Goal: Check status: Check status

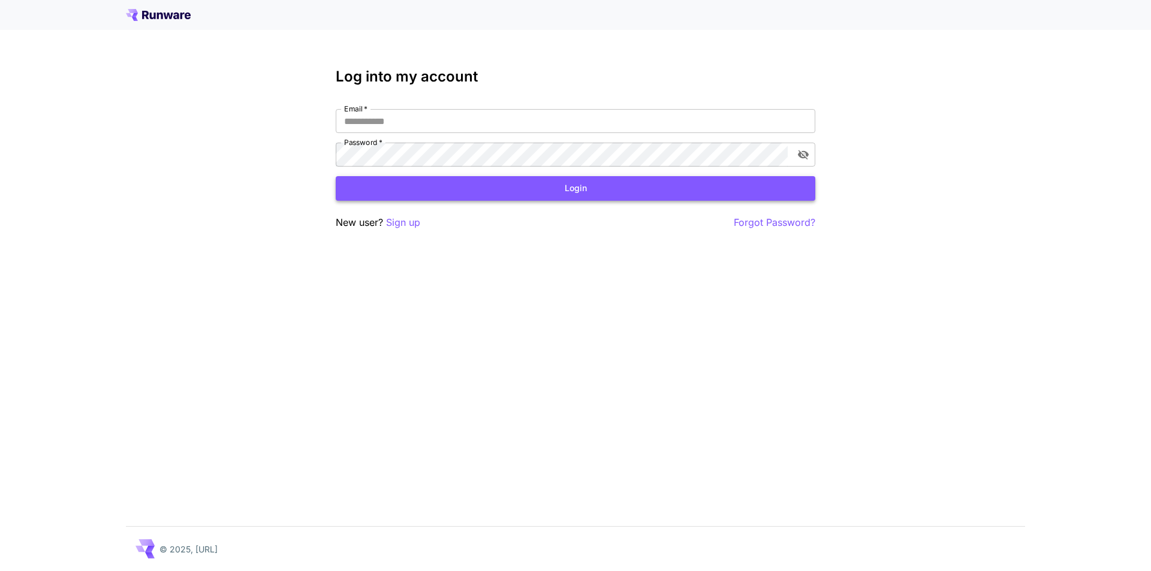
type input "**********"
click at [651, 183] on button "Login" at bounding box center [575, 188] width 479 height 25
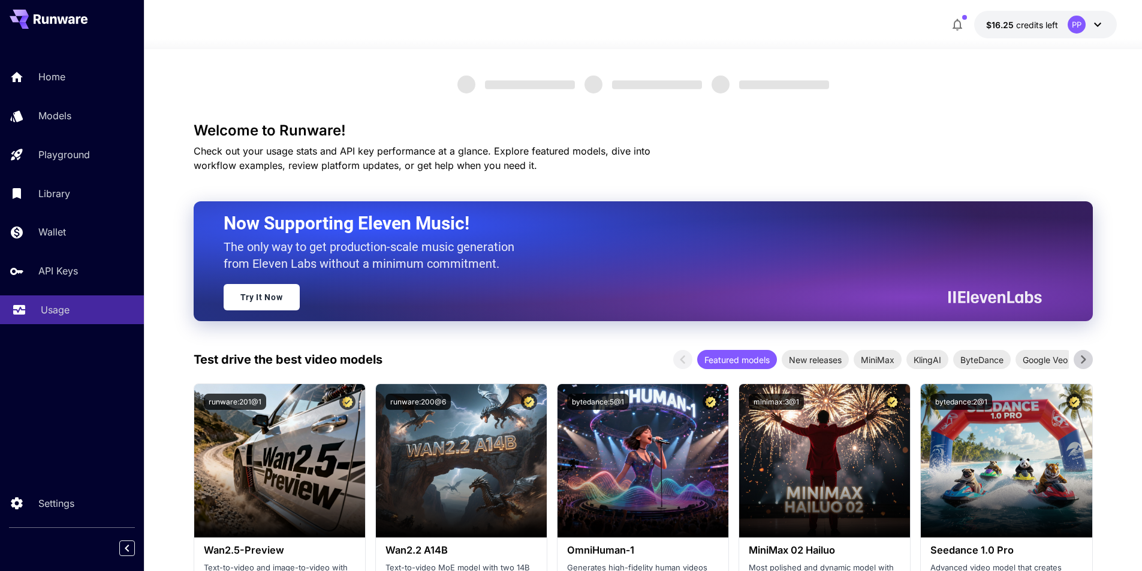
click at [49, 307] on p "Usage" at bounding box center [55, 310] width 29 height 14
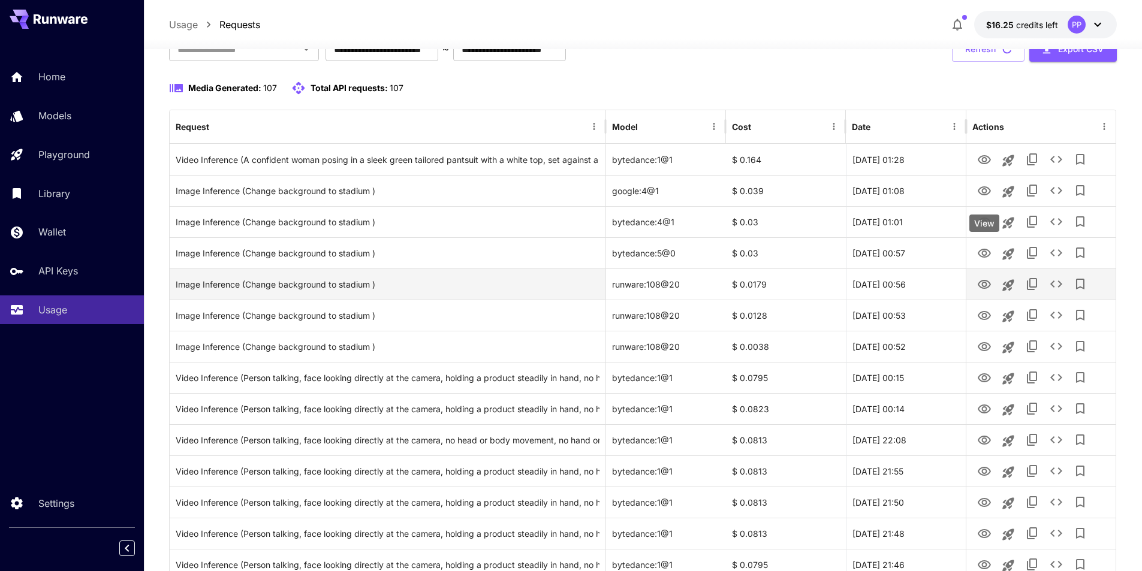
scroll to position [120, 0]
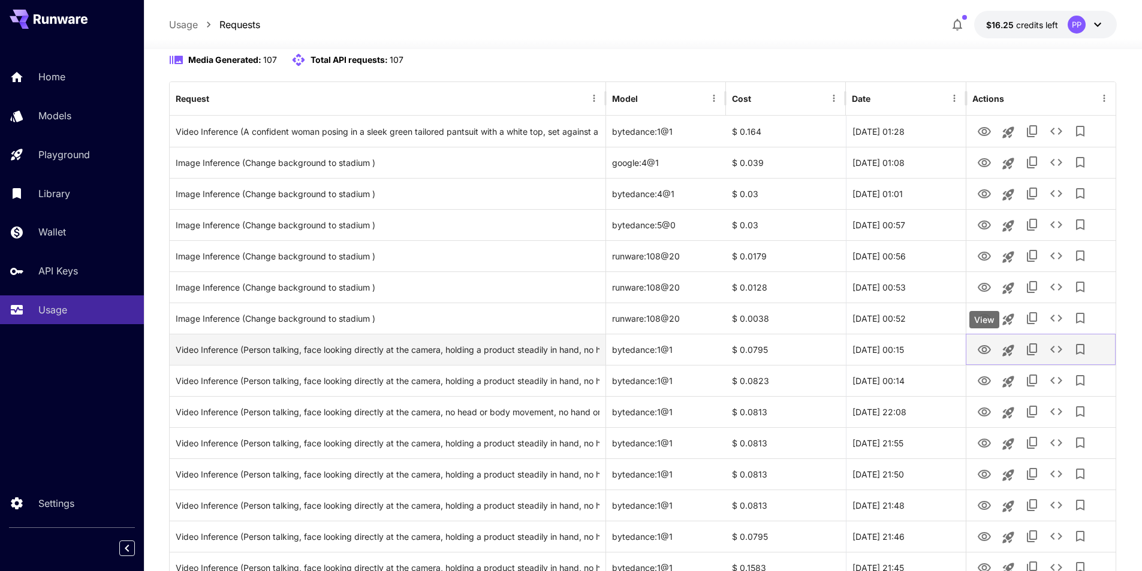
click at [986, 349] on icon "View" at bounding box center [983, 349] width 13 height 9
click at [1054, 349] on icon "See details" at bounding box center [1056, 349] width 14 height 14
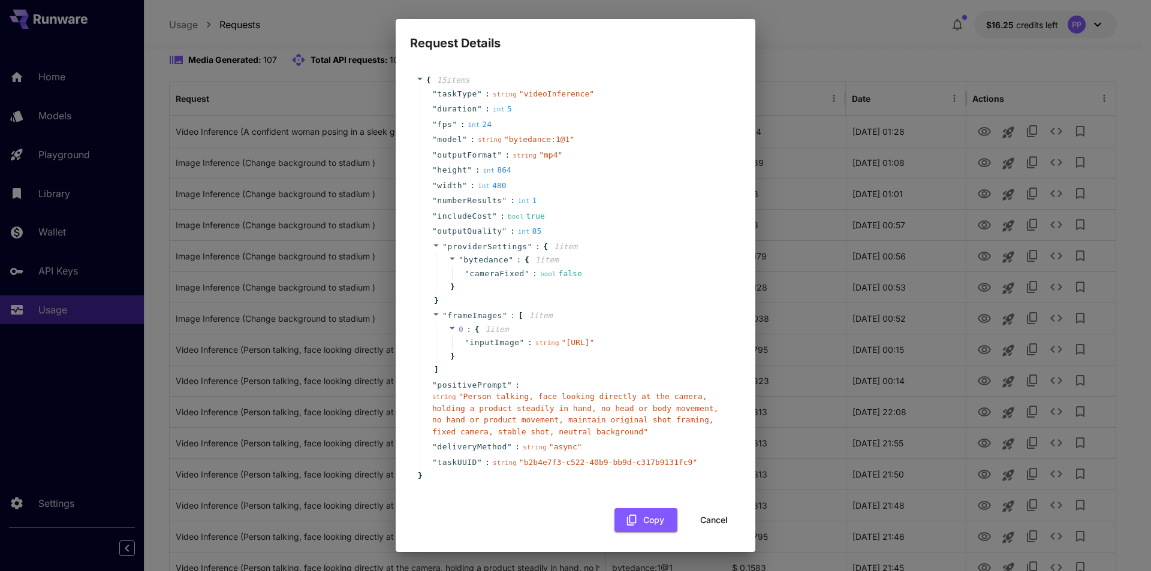
click at [669, 427] on span "" Person talking, face looking directly at the camera, holding a product steadi…" at bounding box center [575, 414] width 286 height 44
click at [707, 533] on button "Cancel" at bounding box center [714, 520] width 54 height 25
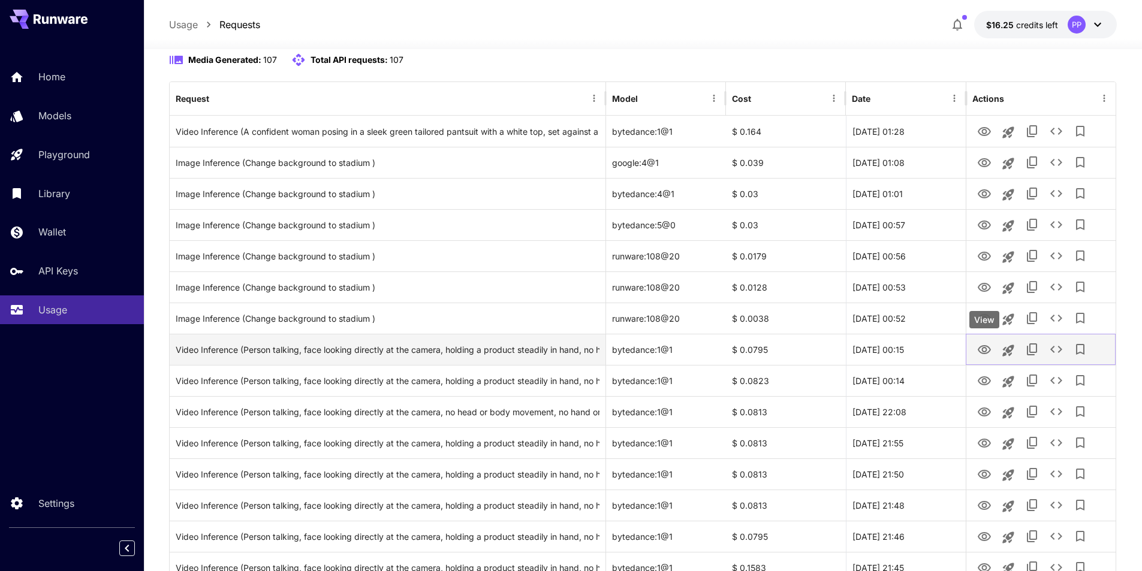
click at [985, 351] on icon "View" at bounding box center [983, 349] width 13 height 9
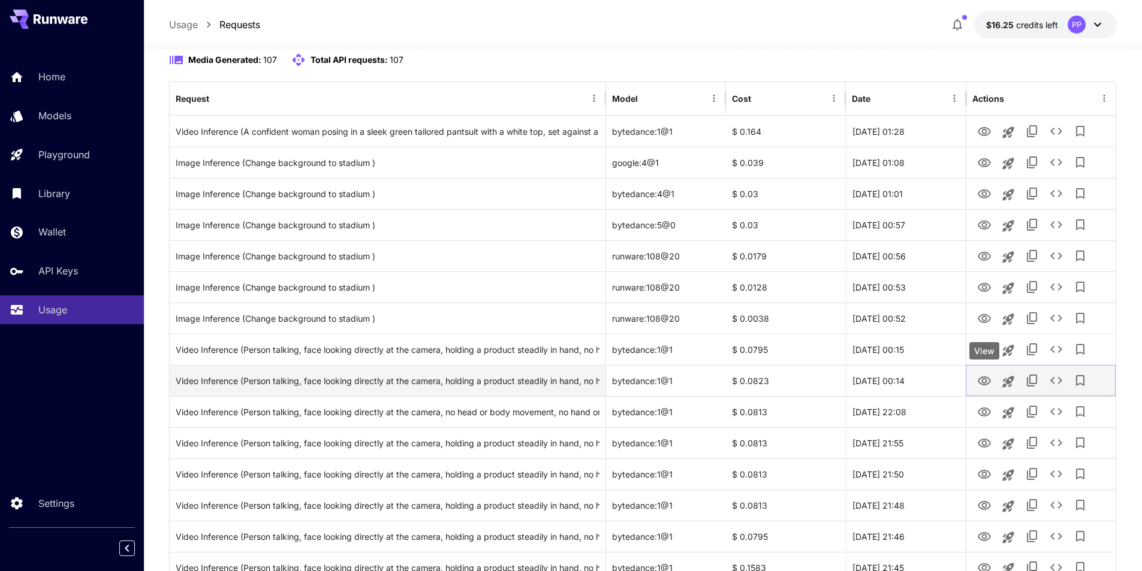
click at [984, 383] on icon "View" at bounding box center [983, 380] width 13 height 9
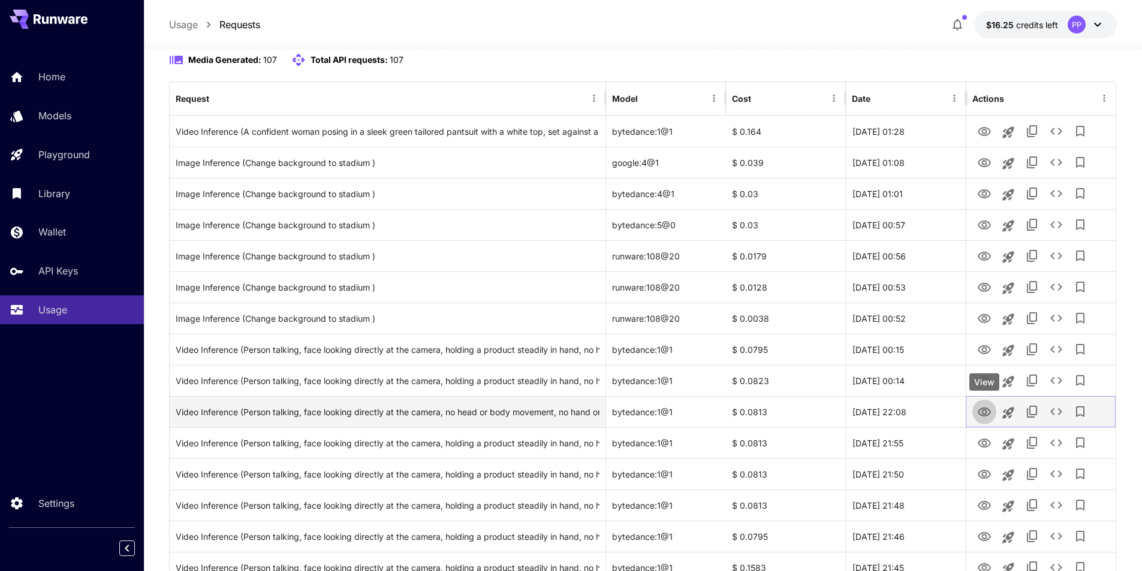
click at [983, 409] on icon "View" at bounding box center [984, 412] width 14 height 14
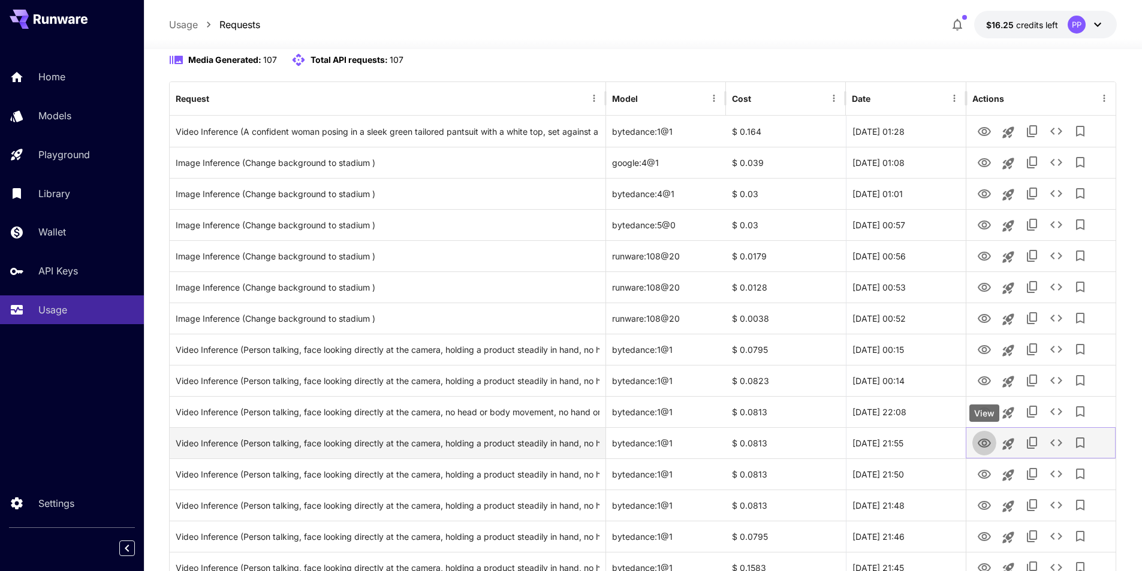
click at [983, 445] on icon "View" at bounding box center [983, 443] width 13 height 9
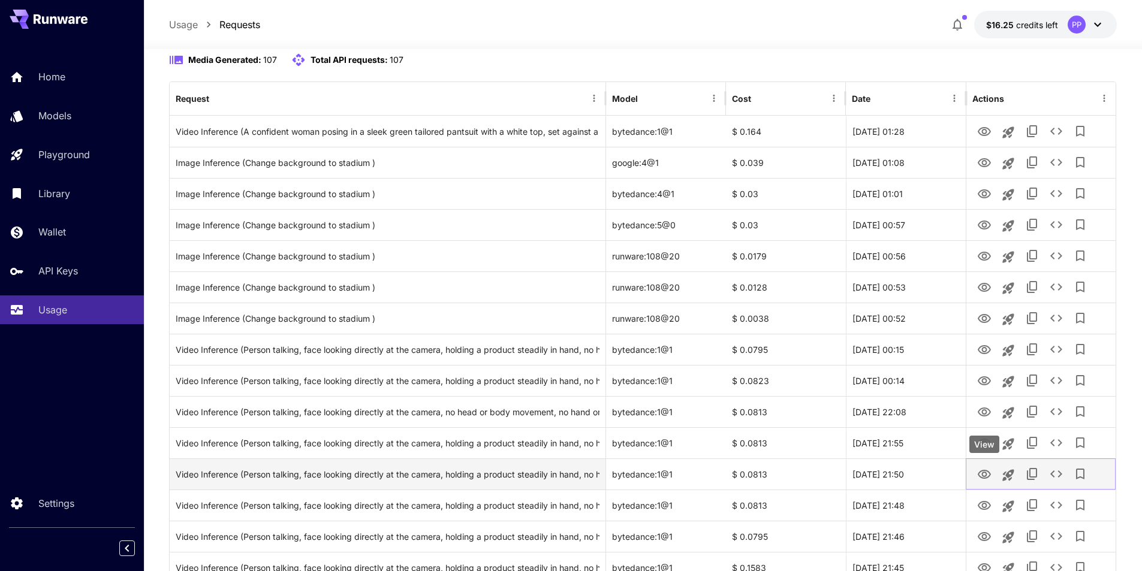
click at [981, 476] on icon "View" at bounding box center [984, 474] width 14 height 14
